Goal: Task Accomplishment & Management: Use online tool/utility

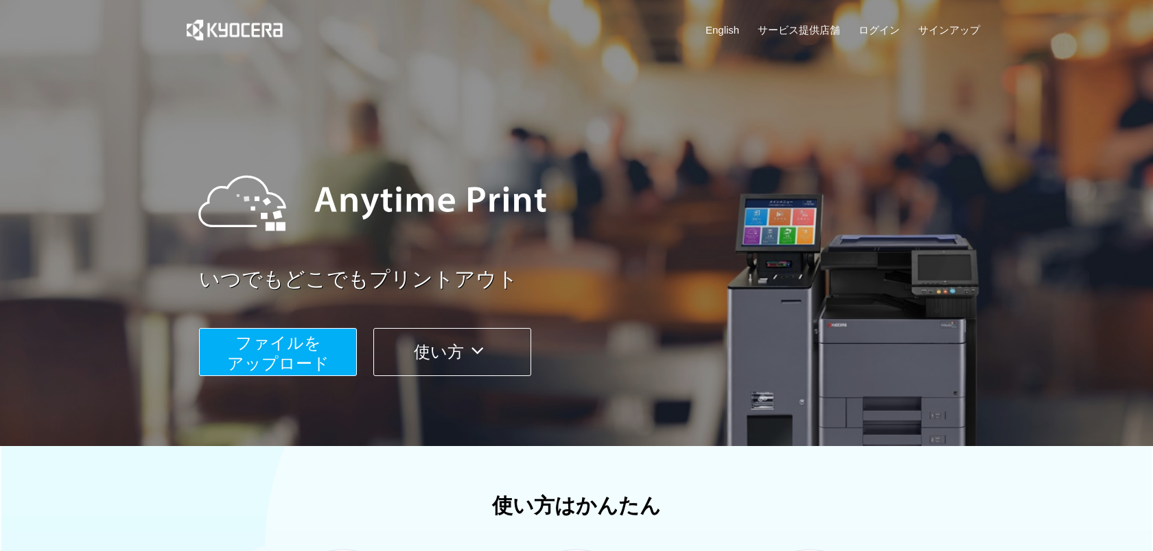
click at [308, 341] on span "ファイルを ​​アップロード" at bounding box center [278, 353] width 102 height 39
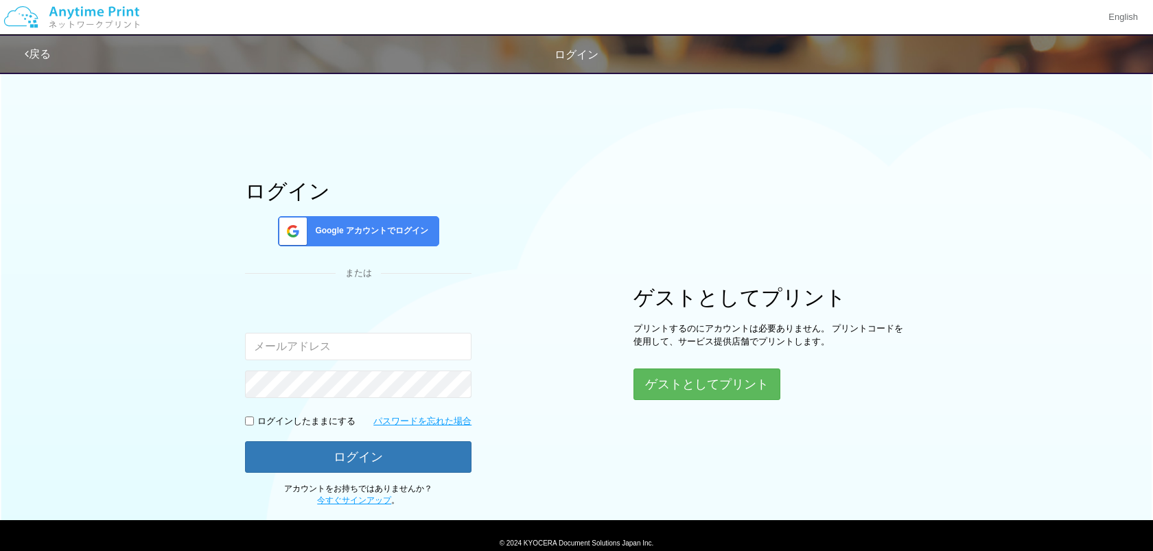
click at [379, 237] on span "Google アカウントでログイン" at bounding box center [369, 231] width 119 height 12
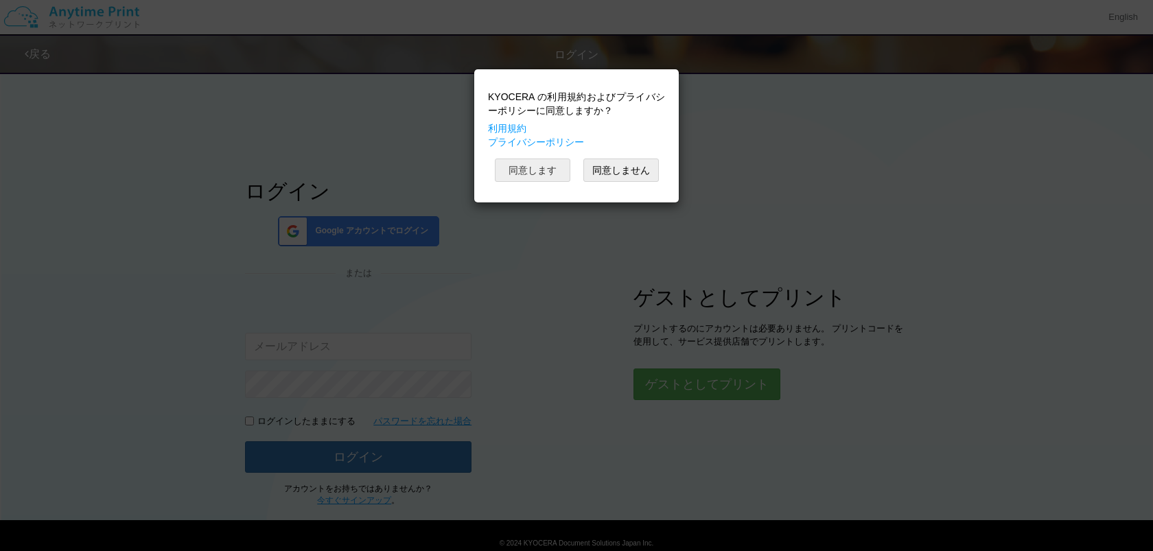
click at [551, 176] on button "同意します" at bounding box center [532, 170] width 75 height 23
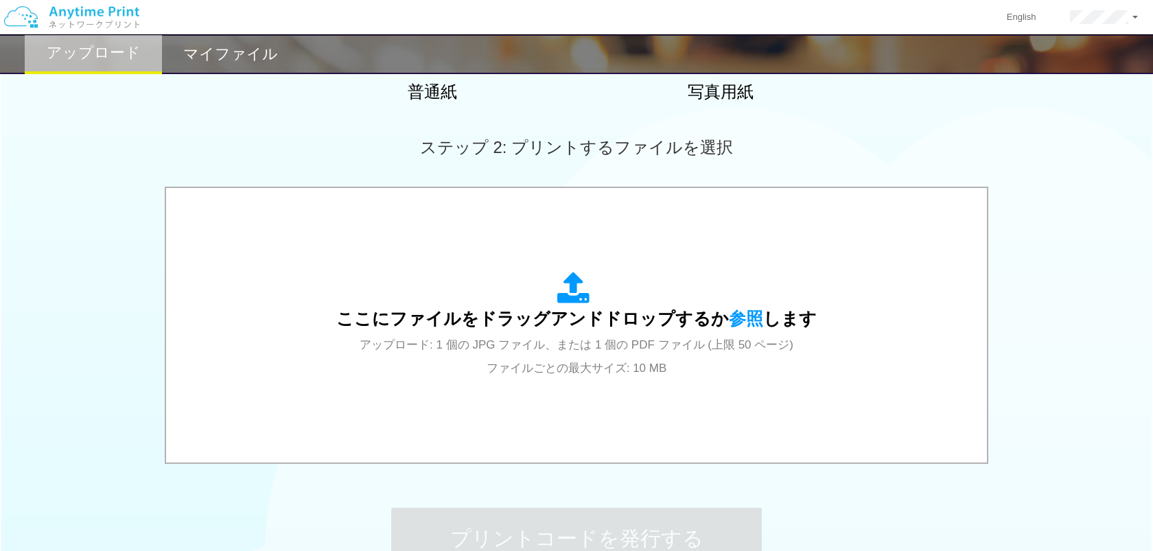
scroll to position [466, 0]
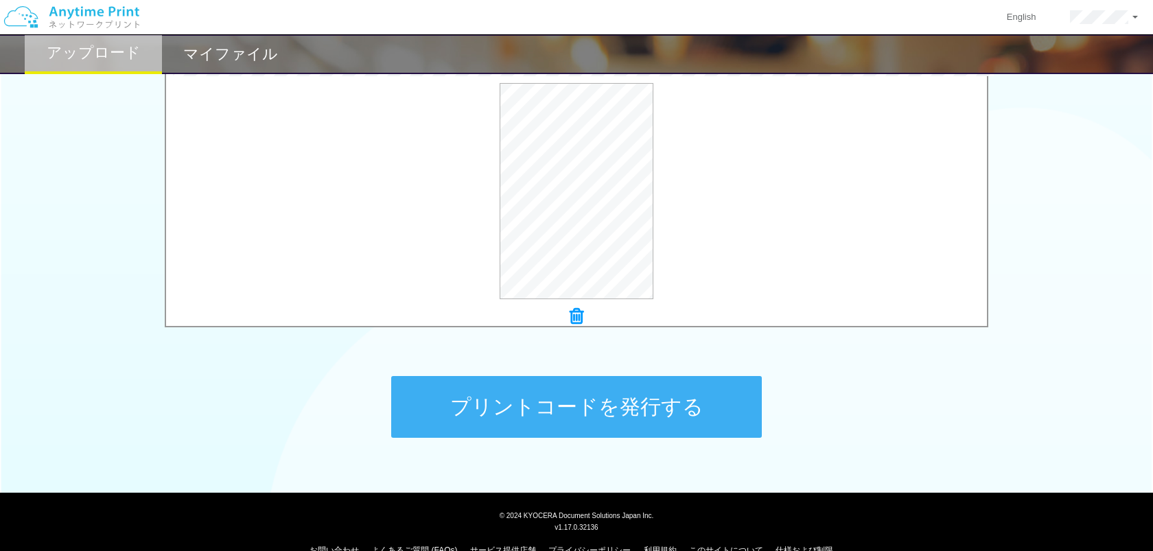
click at [557, 410] on button "プリントコードを発行する" at bounding box center [576, 407] width 371 height 62
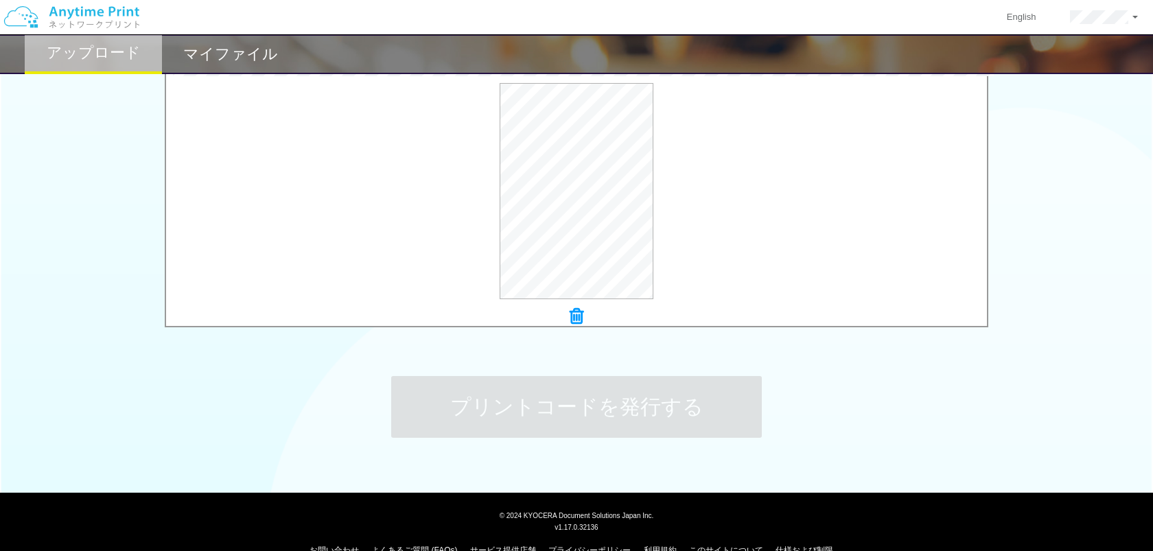
scroll to position [0, 0]
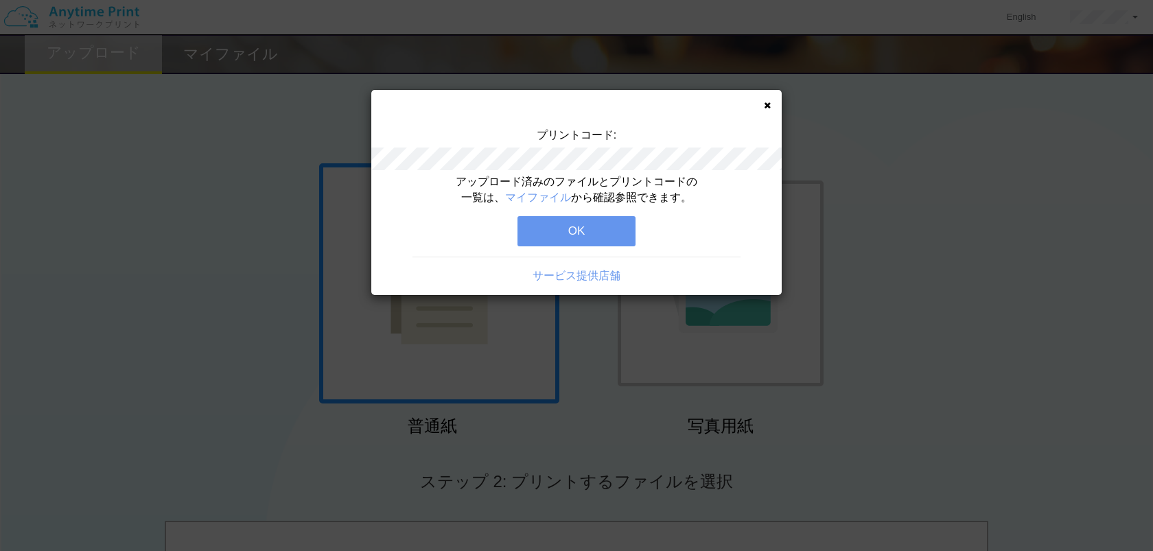
click at [590, 230] on button "OK" at bounding box center [576, 231] width 118 height 30
